Goal: Use online tool/utility: Utilize a website feature to perform a specific function

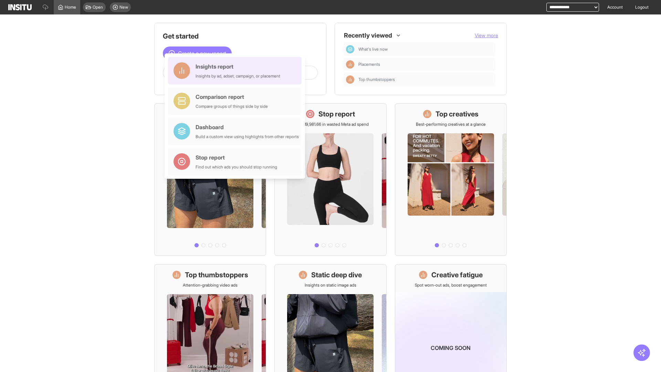
click at [236, 71] on div "Insights report Insights by ad, adset, campaign, or placement" at bounding box center [238, 70] width 85 height 17
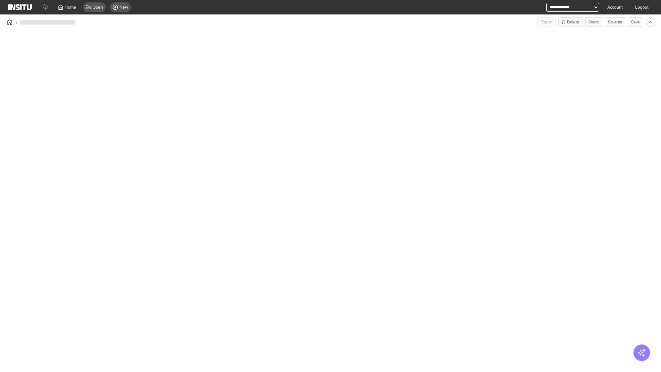
select select "**"
